Goal: Task Accomplishment & Management: Complete application form

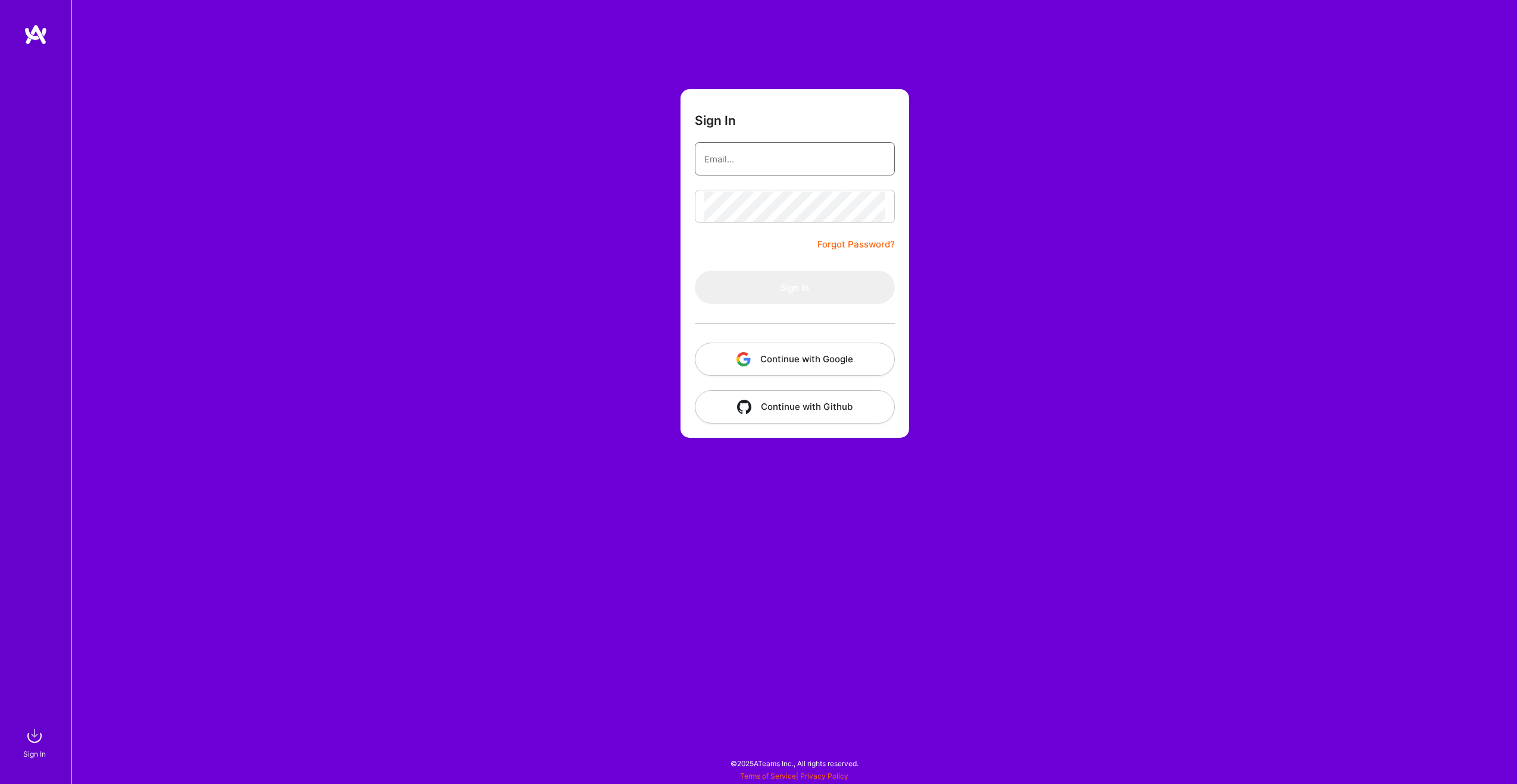
click at [749, 160] on input "email" at bounding box center [795, 159] width 181 height 30
type input "[PERSON_NAME][EMAIL_ADDRESS][DOMAIN_NAME]"
click at [695, 271] on button "Sign In" at bounding box center [795, 287] width 200 height 33
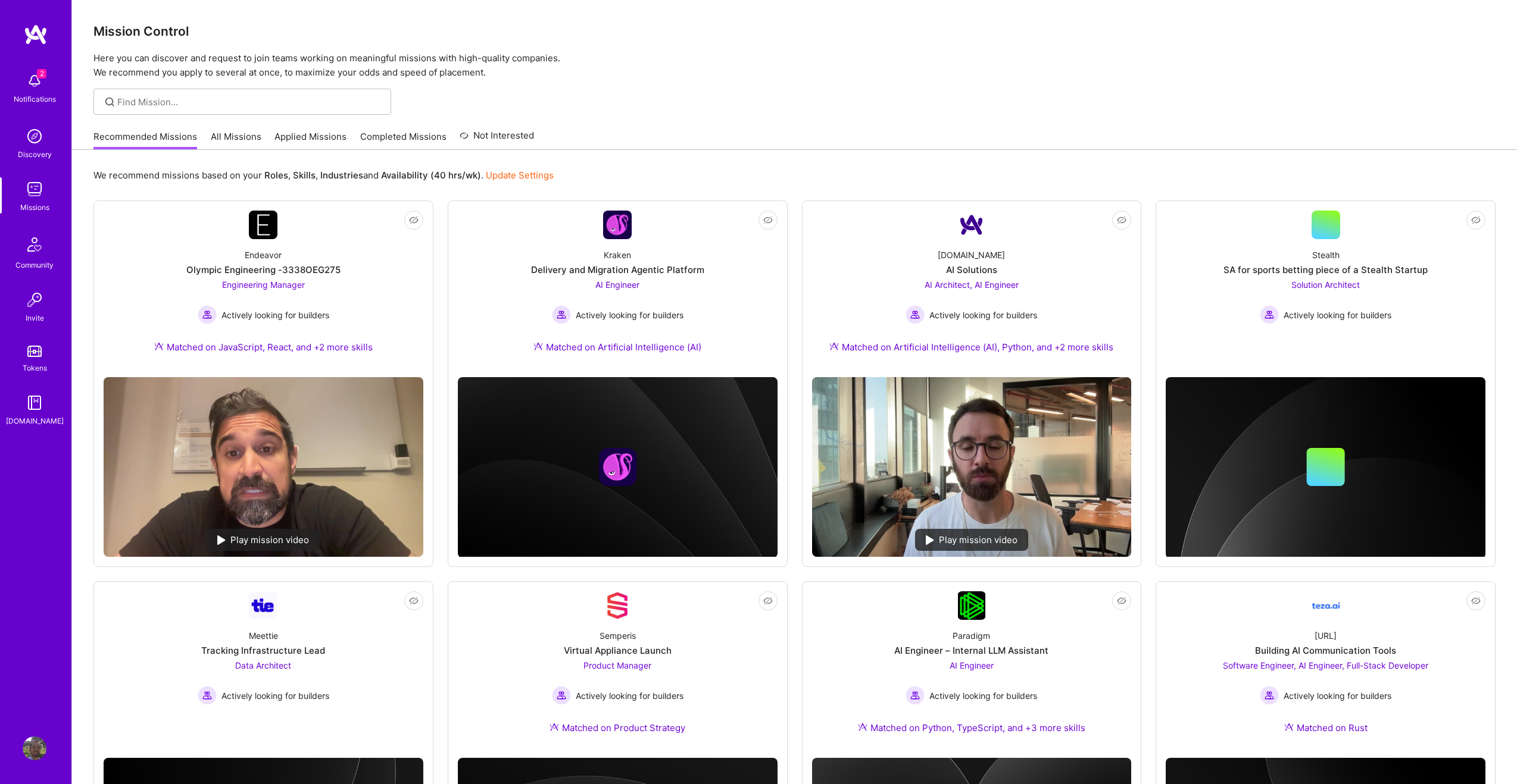
click at [300, 140] on link "Applied Missions" at bounding box center [310, 140] width 72 height 19
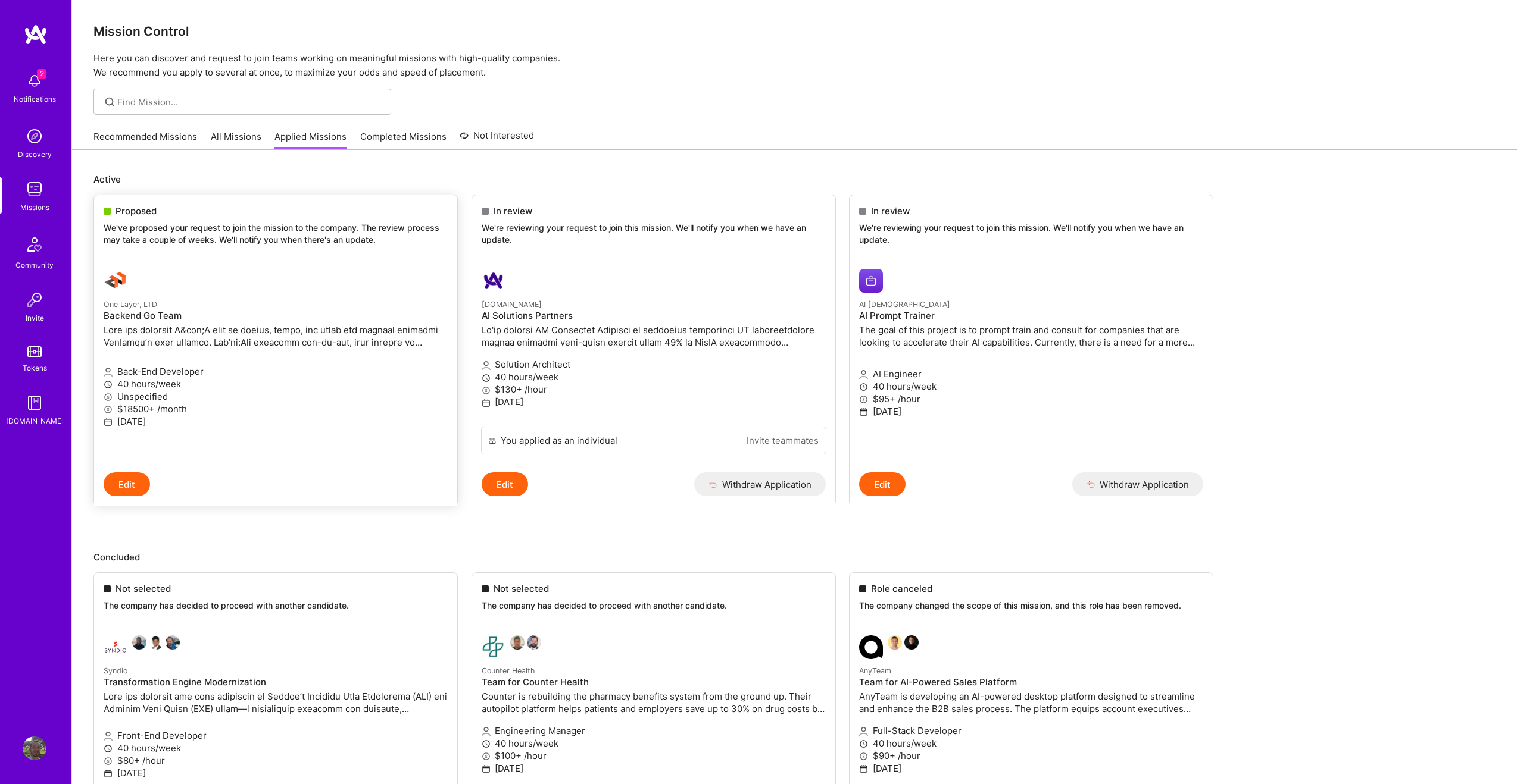
click at [151, 346] on p at bounding box center [276, 336] width 344 height 25
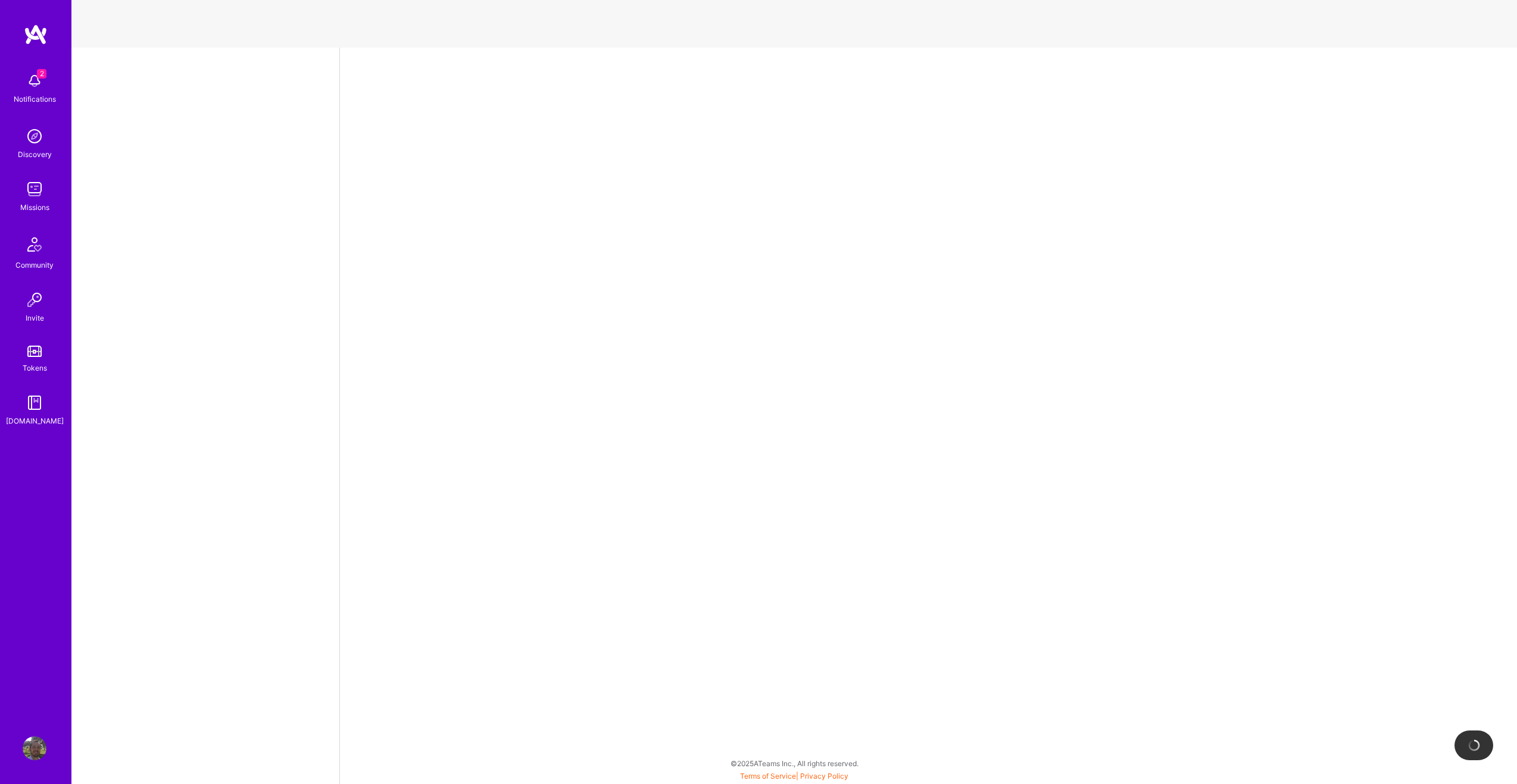
select select "US"
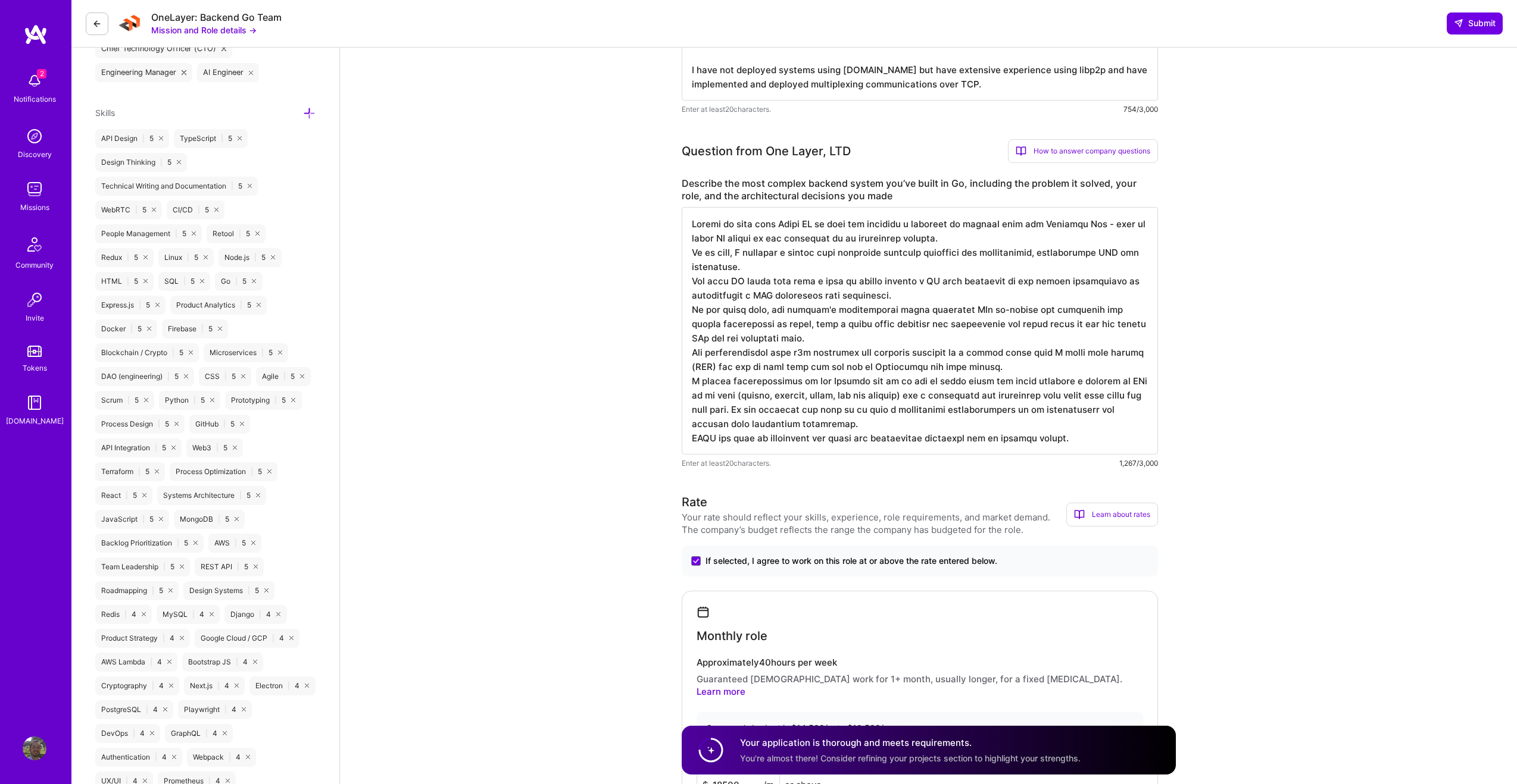
scroll to position [574, 0]
click at [818, 370] on textarea at bounding box center [919, 328] width 476 height 248
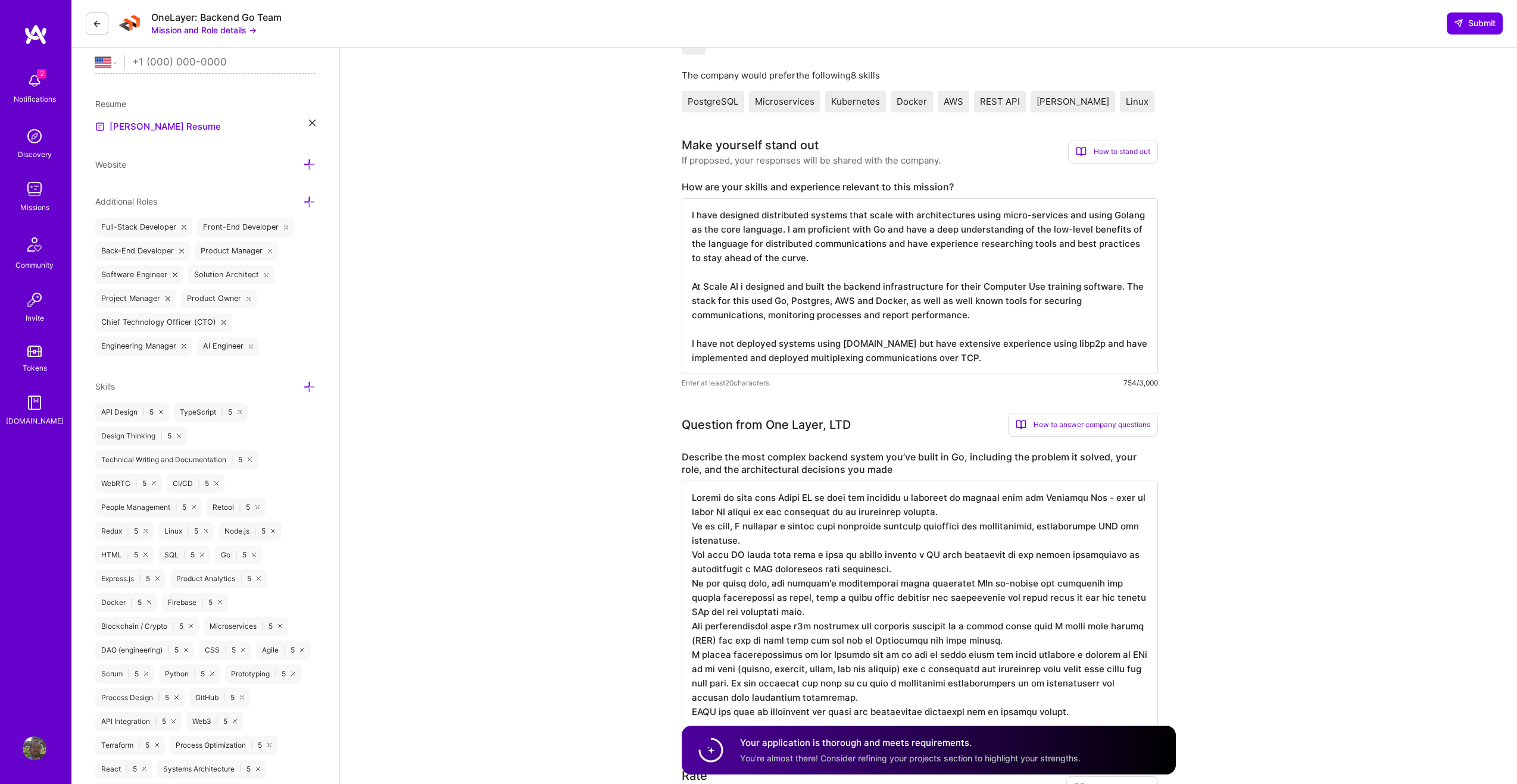
scroll to position [291, 0]
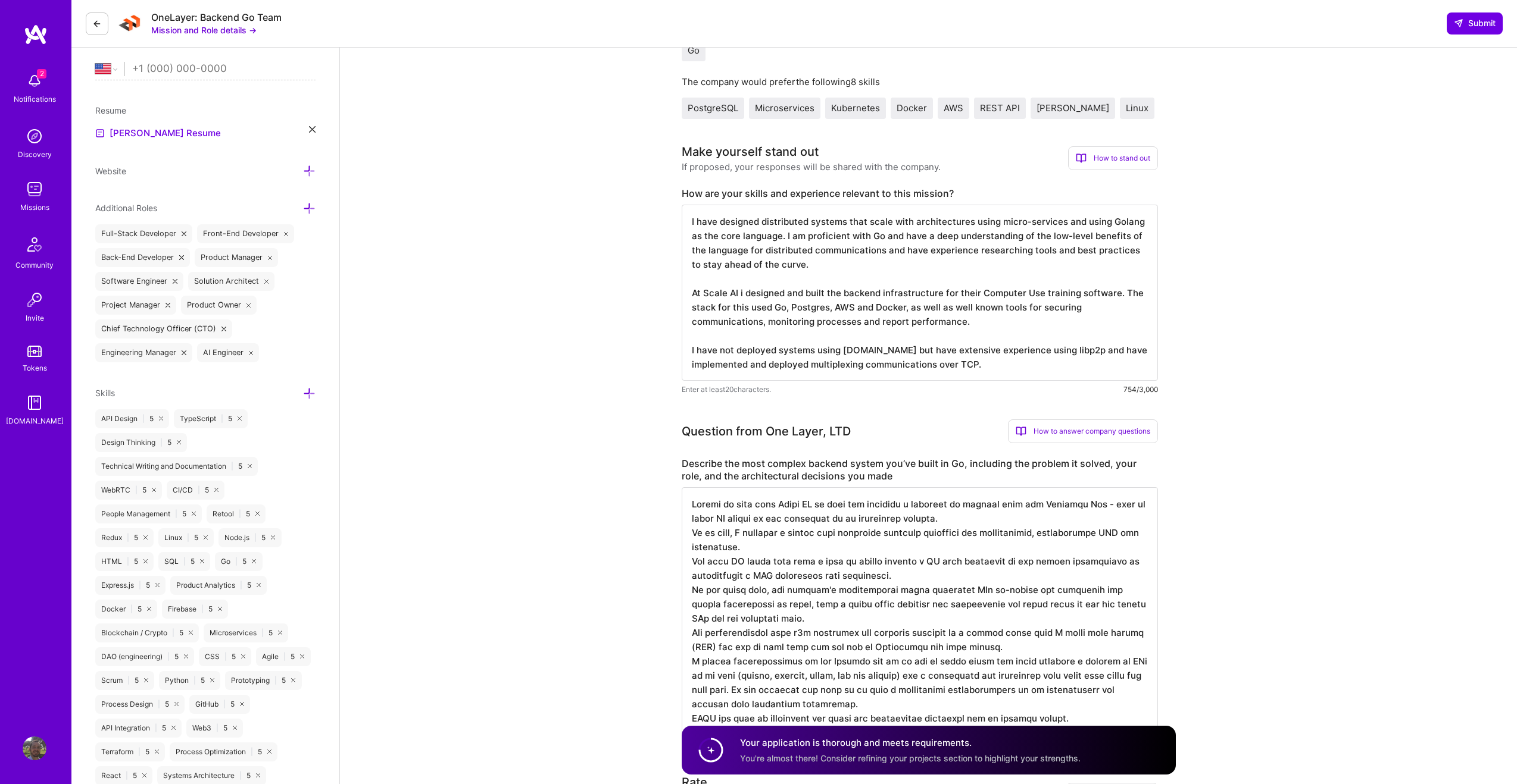
click at [862, 319] on textarea "I have designed distributed systems that scale with architectures using micro-s…" at bounding box center [919, 292] width 476 height 176
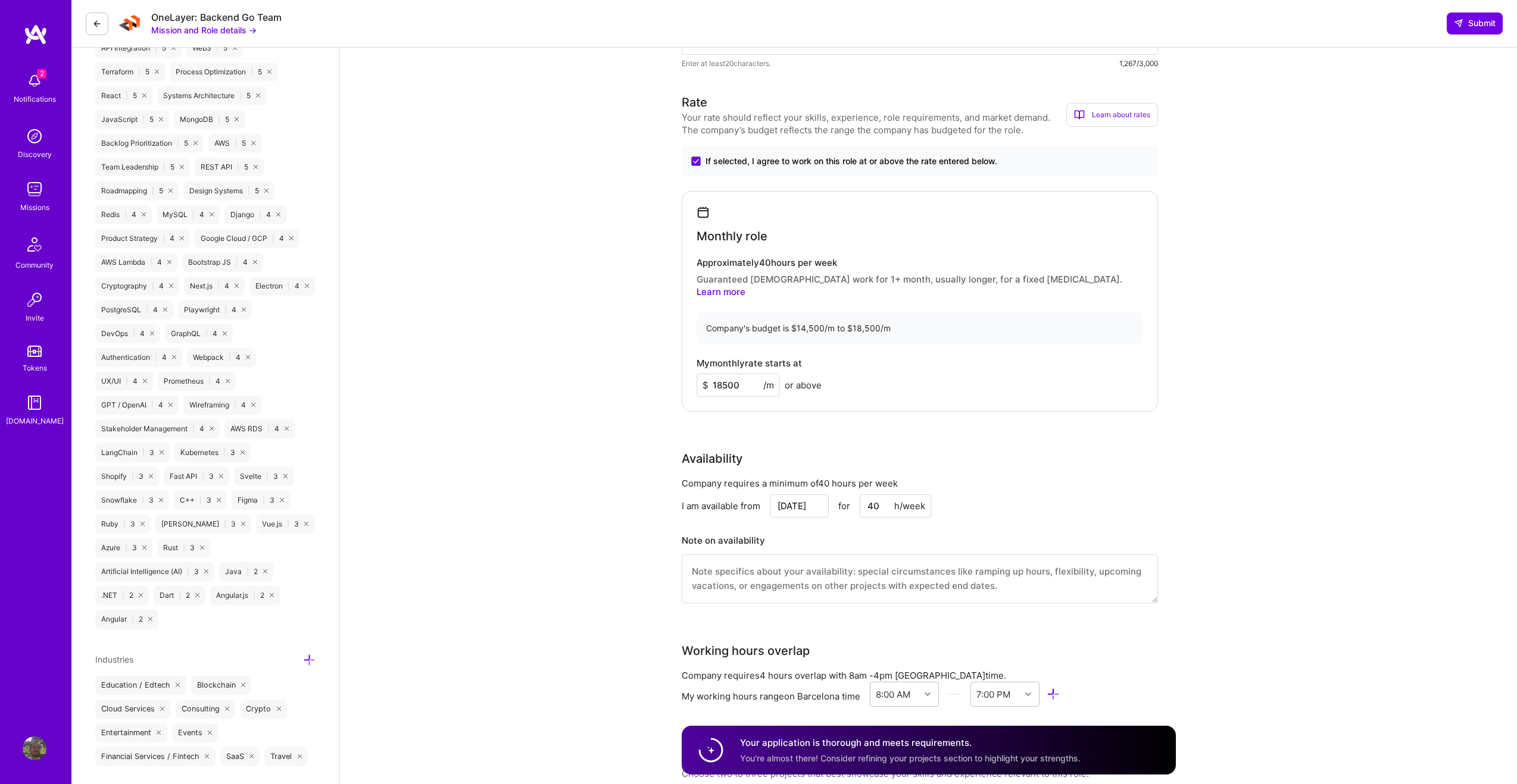
scroll to position [980, 0]
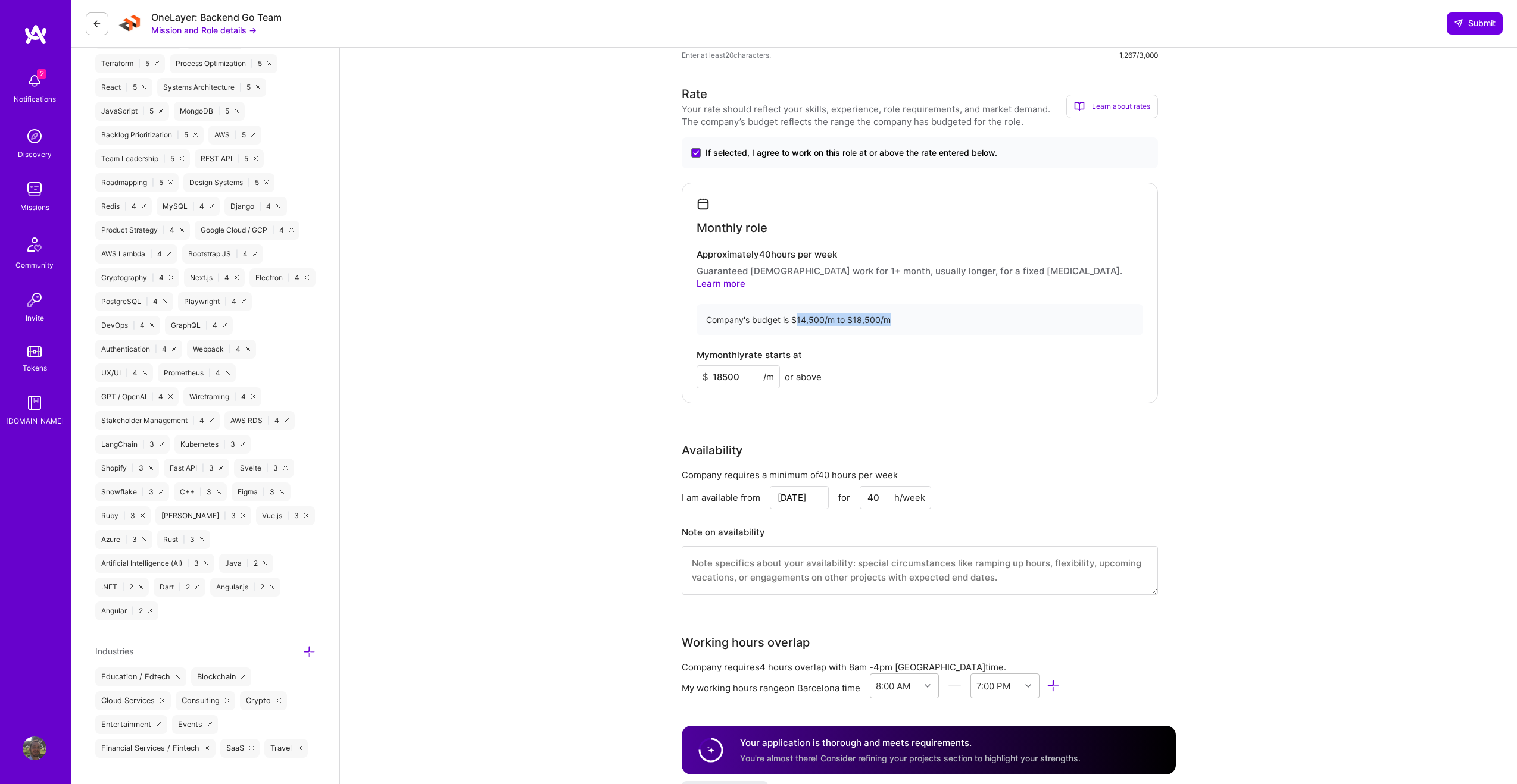
drag, startPoint x: 794, startPoint y: 310, endPoint x: 915, endPoint y: 308, distance: 121.0
click at [915, 308] on div "Company's budget is $14,500/m to $18,500/m" at bounding box center [920, 320] width 447 height 32
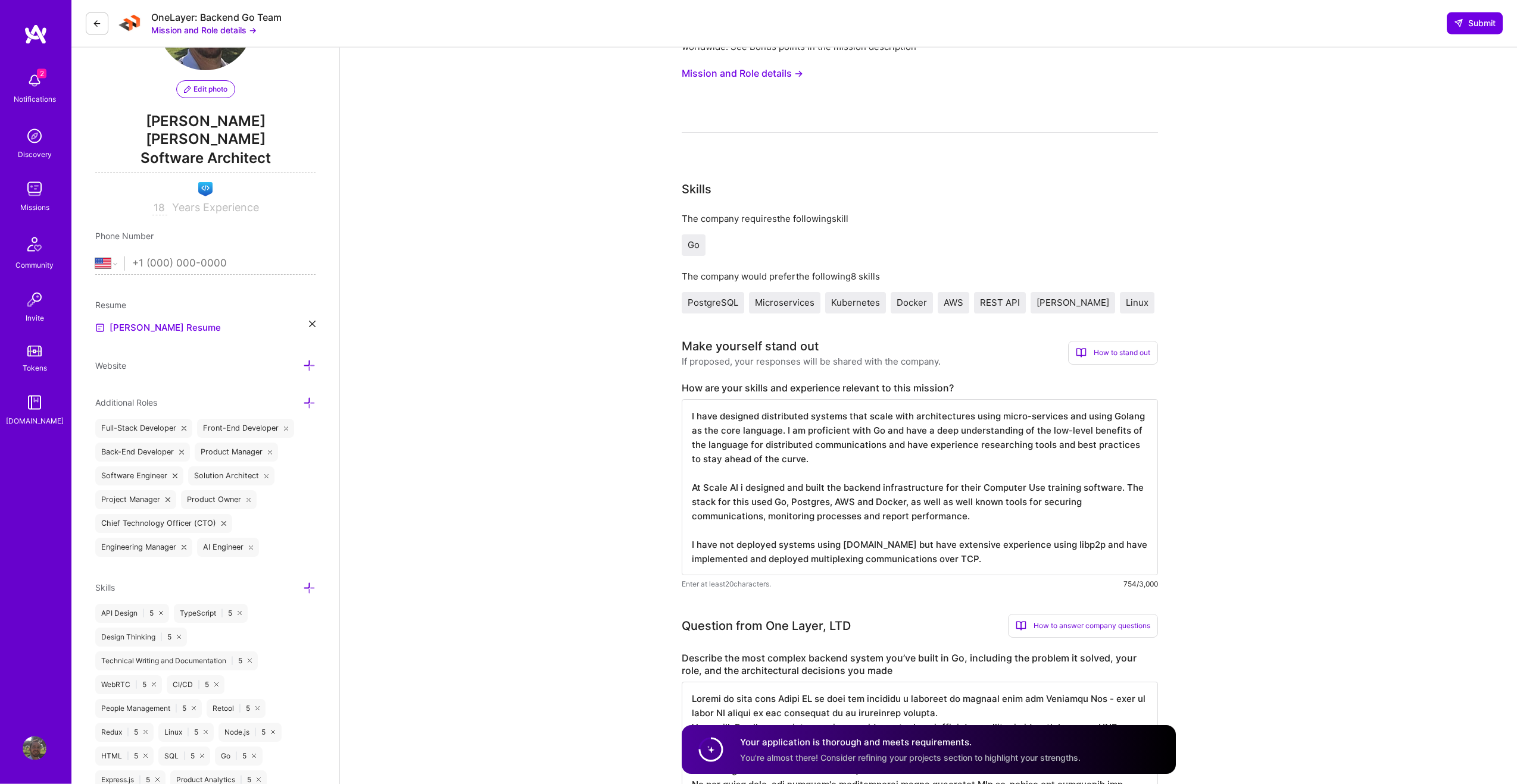
scroll to position [0, 0]
